Goal: Transaction & Acquisition: Subscribe to service/newsletter

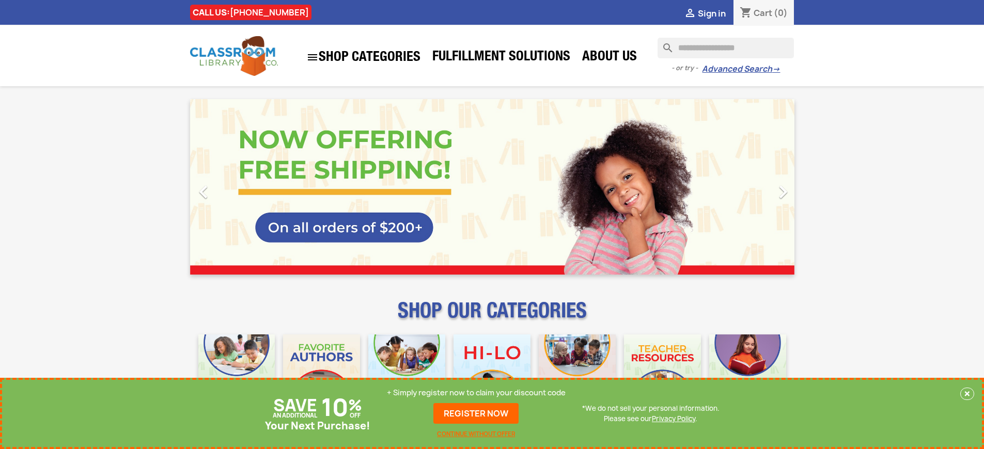
click at [476, 393] on p "+ Simply register now to claim your discount code" at bounding box center [476, 393] width 179 height 10
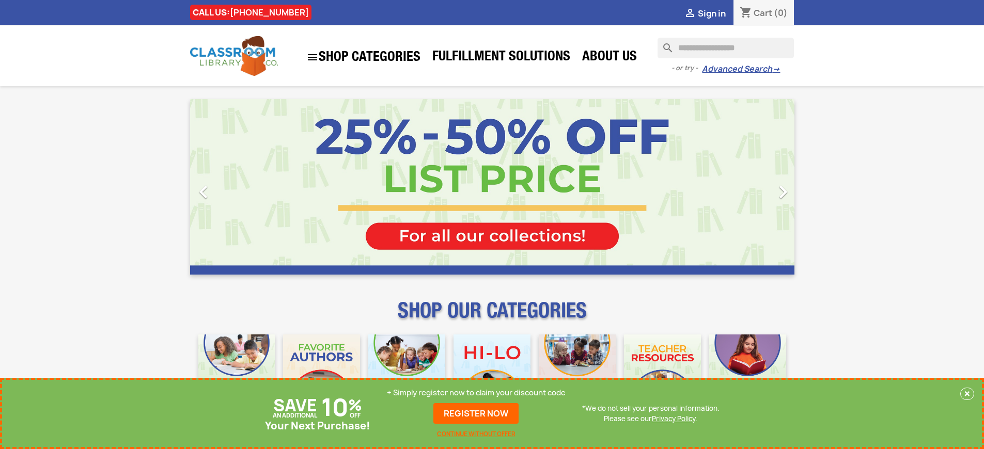
click at [476, 393] on p "+ Simply register now to claim your discount code" at bounding box center [476, 393] width 179 height 10
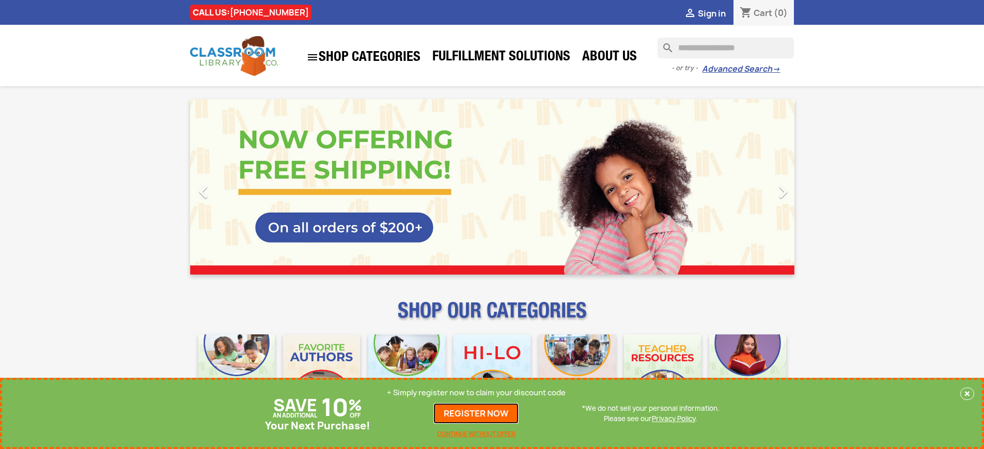
click at [476, 414] on link "REGISTER NOW" at bounding box center [475, 413] width 85 height 21
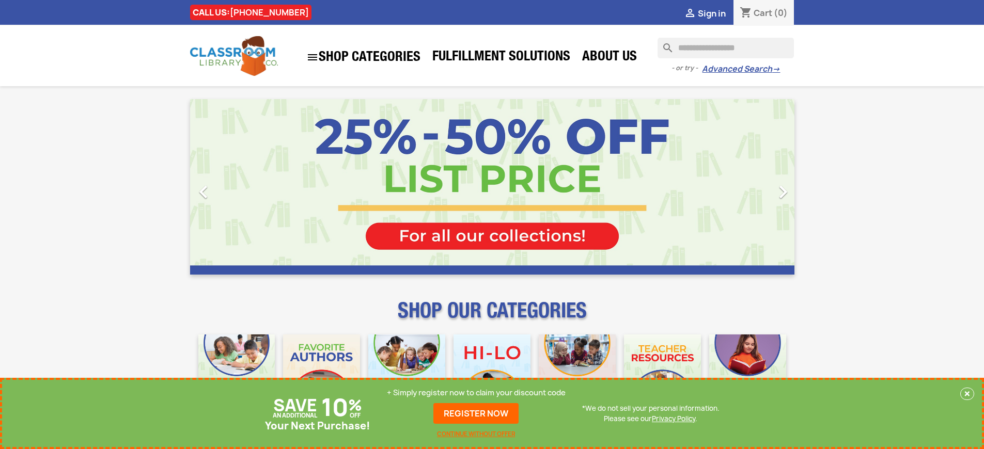
click at [476, 393] on p "+ Simply register now to claim your discount code" at bounding box center [476, 393] width 179 height 10
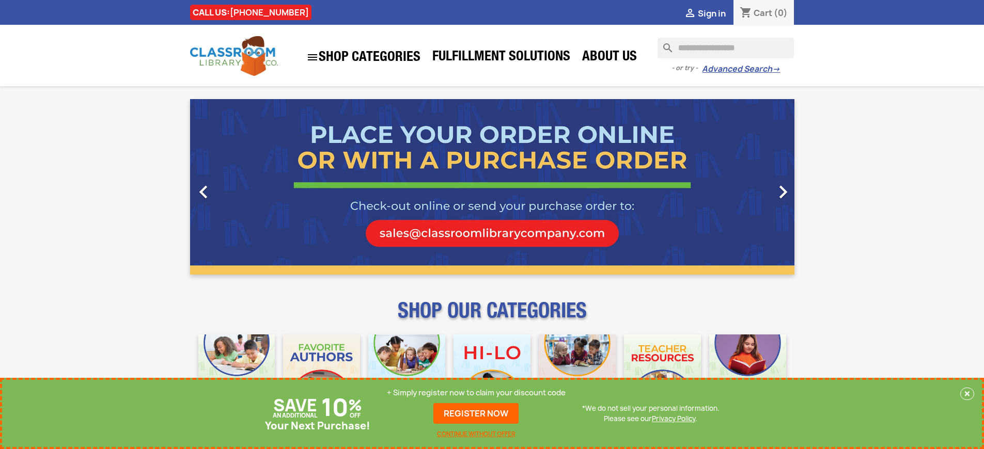
click at [476, 393] on p "+ Simply register now to claim your discount code" at bounding box center [476, 393] width 179 height 10
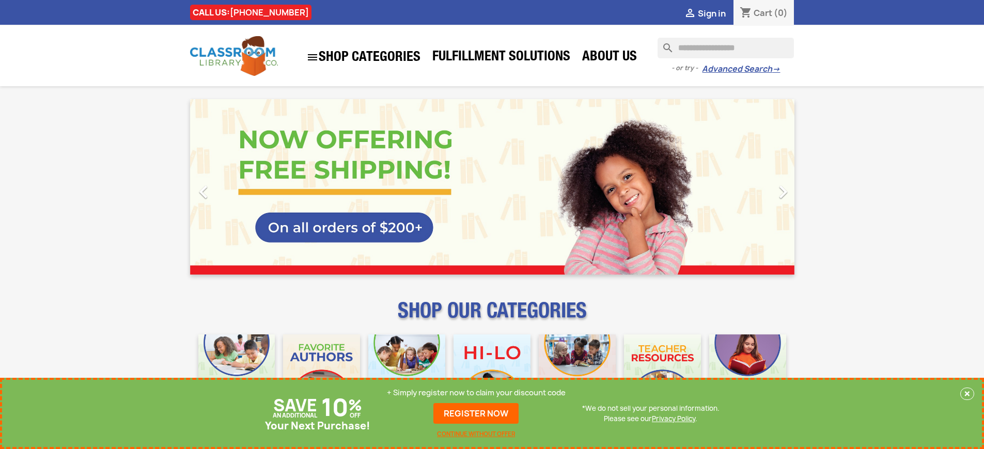
click at [476, 393] on p "+ Simply register now to claim your discount code" at bounding box center [476, 393] width 179 height 10
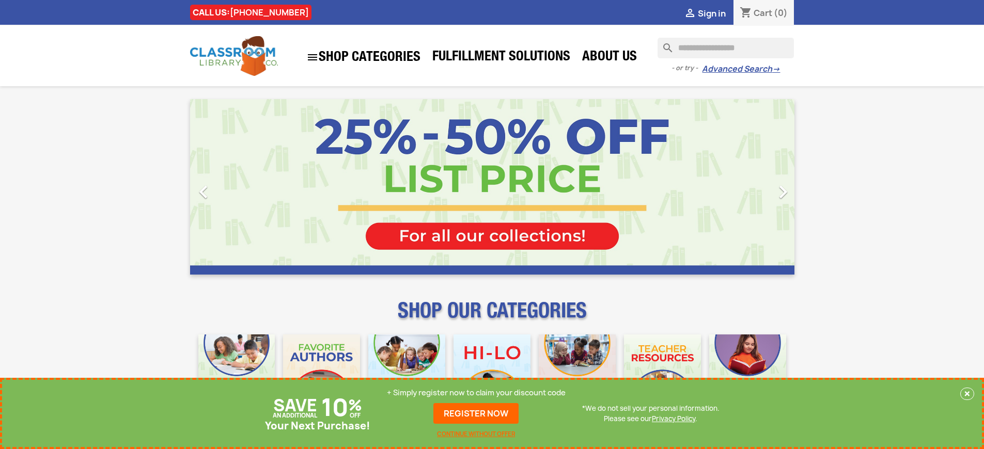
click at [476, 393] on p "+ Simply register now to claim your discount code" at bounding box center [476, 393] width 179 height 10
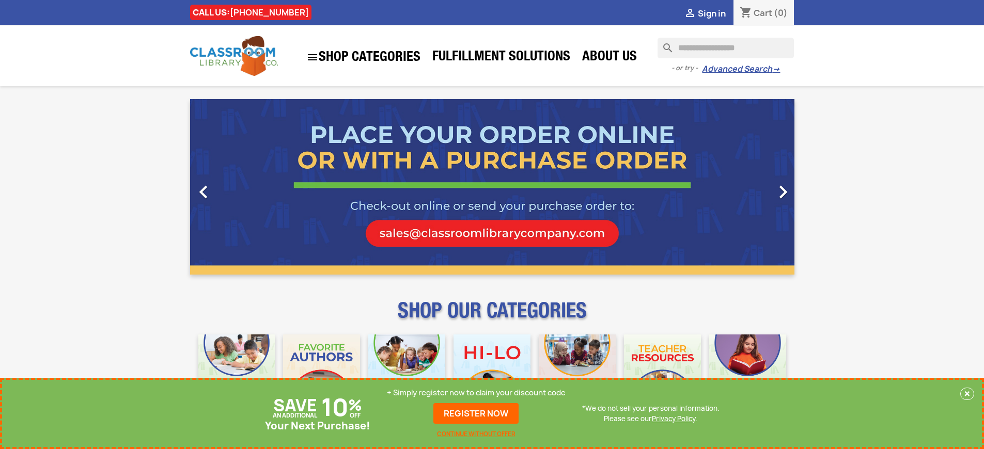
click at [476, 393] on p "+ Simply register now to claim your discount code" at bounding box center [476, 393] width 179 height 10
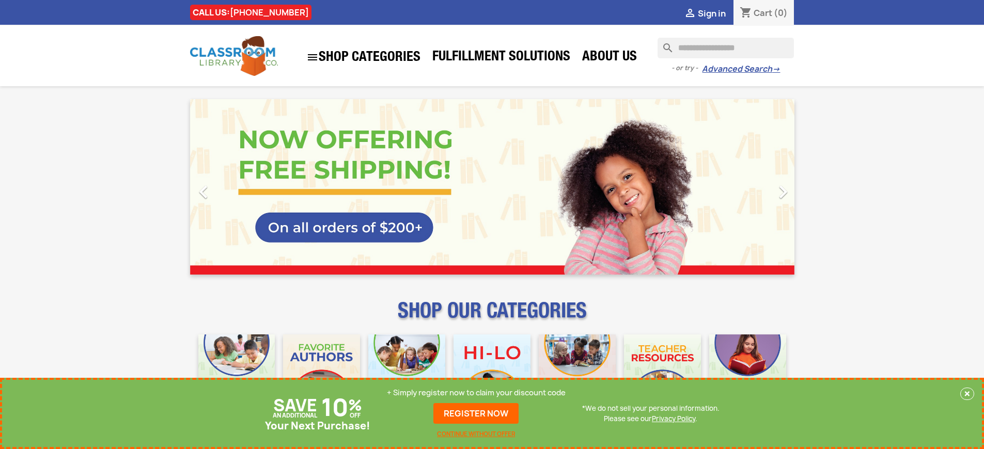
click at [476, 393] on p "+ Simply register now to claim your discount code" at bounding box center [476, 393] width 179 height 10
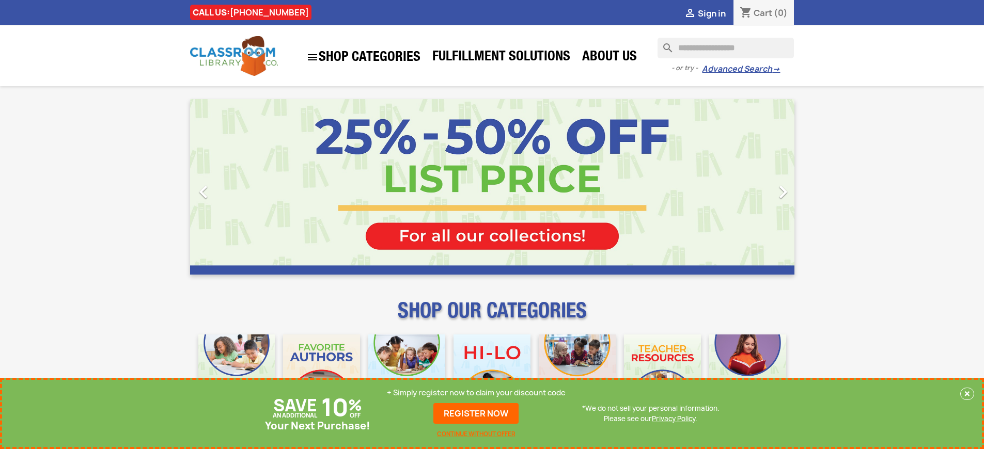
click at [476, 393] on p "+ Simply register now to claim your discount code" at bounding box center [476, 393] width 179 height 10
click at [476, 414] on link "REGISTER NOW" at bounding box center [475, 413] width 85 height 21
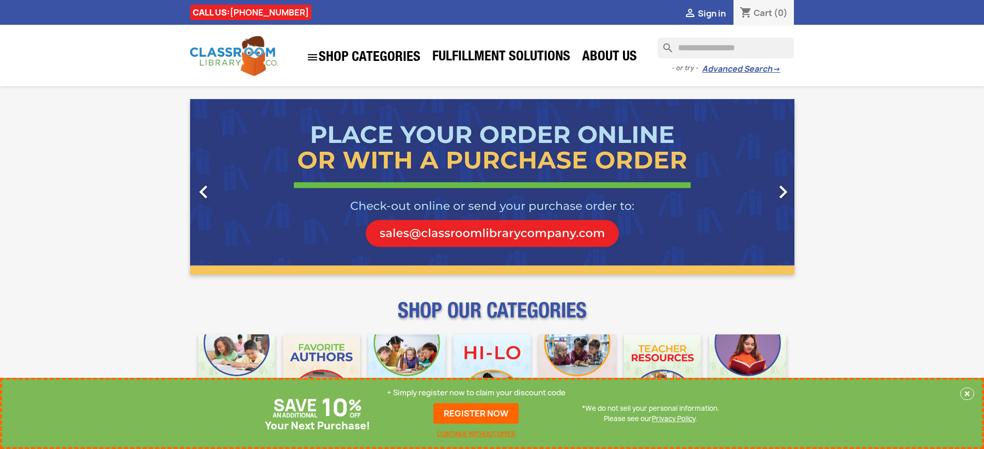
click at [476, 393] on p "+ Simply register now to claim your discount code" at bounding box center [476, 393] width 179 height 10
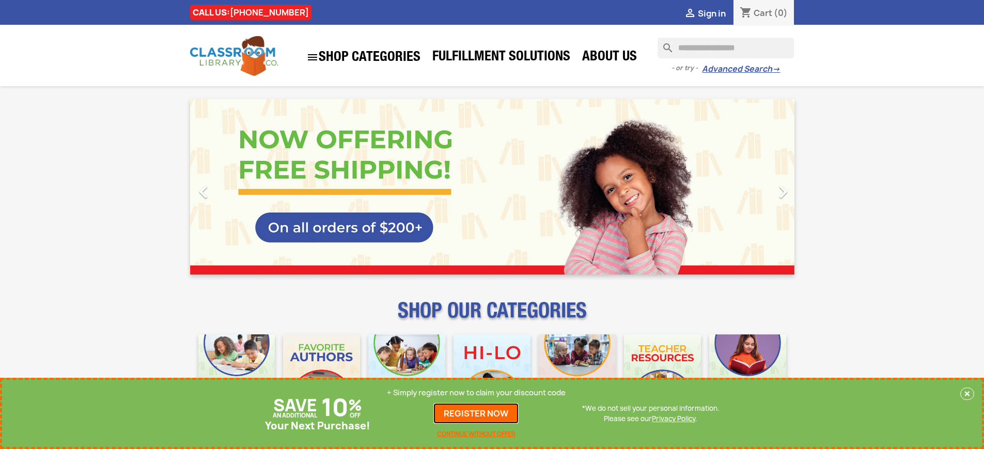
click at [476, 414] on link "REGISTER NOW" at bounding box center [475, 413] width 85 height 21
